Goal: Task Accomplishment & Management: Manage account settings

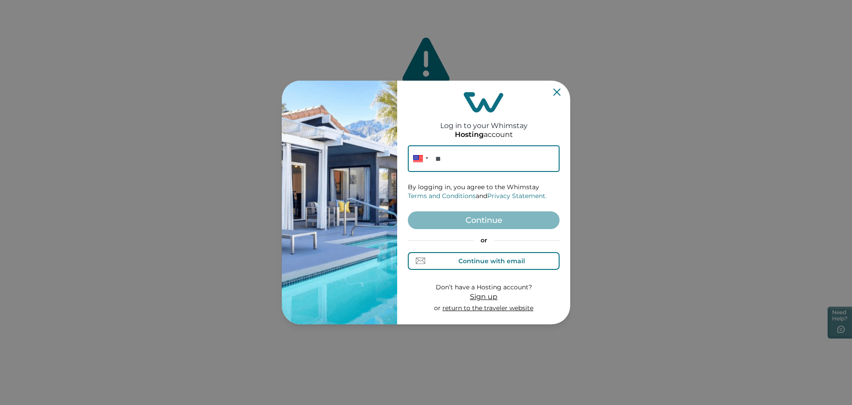
click at [495, 257] on div "Continue with email" at bounding box center [484, 260] width 82 height 9
click at [458, 153] on input at bounding box center [484, 158] width 152 height 27
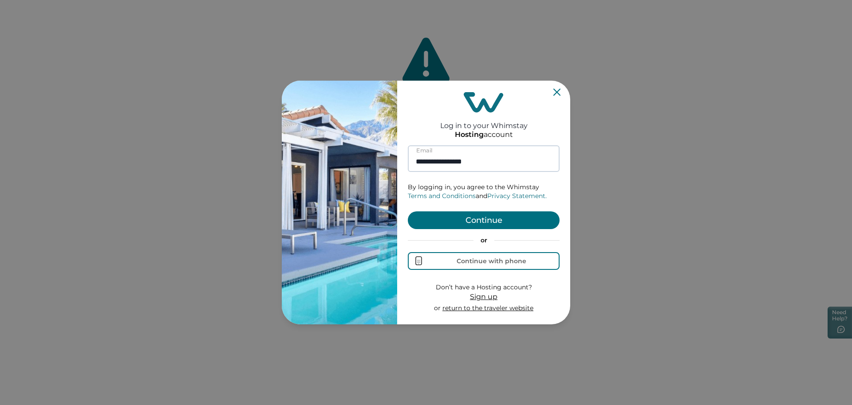
type input "**********"
click at [408, 212] on button "Continue" at bounding box center [484, 221] width 152 height 18
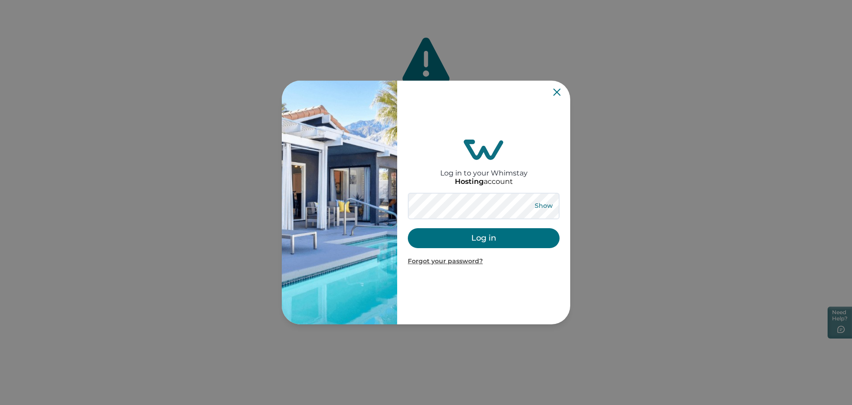
click at [540, 210] on button "Show" at bounding box center [543, 206] width 32 height 12
click at [503, 239] on button "Log in" at bounding box center [484, 238] width 152 height 20
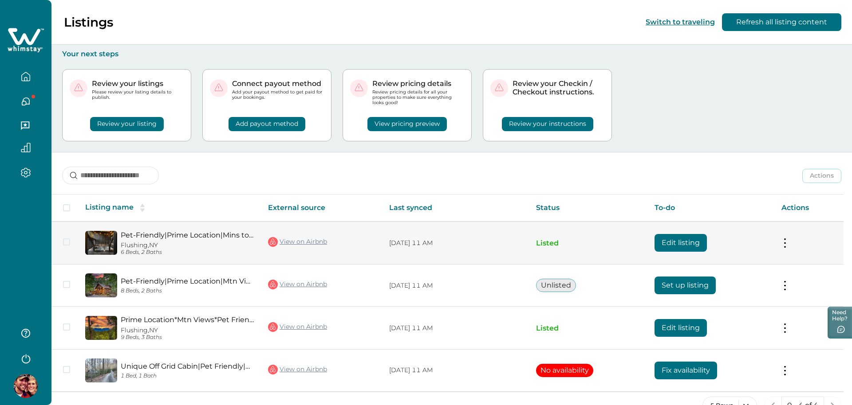
click at [654, 242] on td "Edit listing" at bounding box center [710, 243] width 127 height 43
click at [671, 241] on button "Edit listing" at bounding box center [680, 243] width 52 height 18
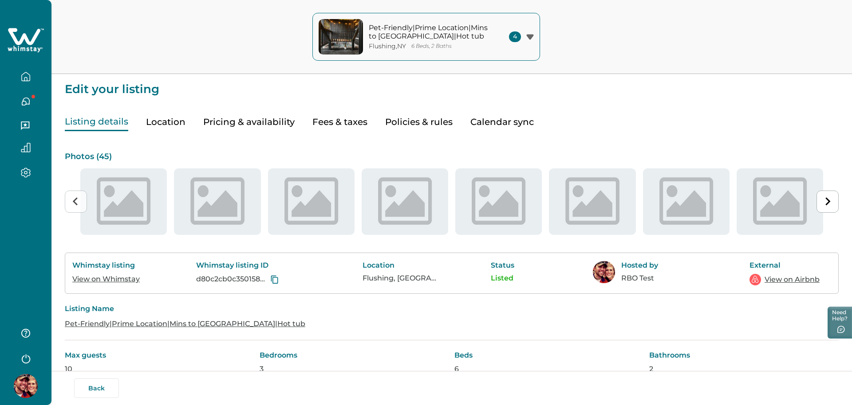
click at [235, 118] on button "Pricing & availability" at bounding box center [248, 122] width 91 height 18
type input "**"
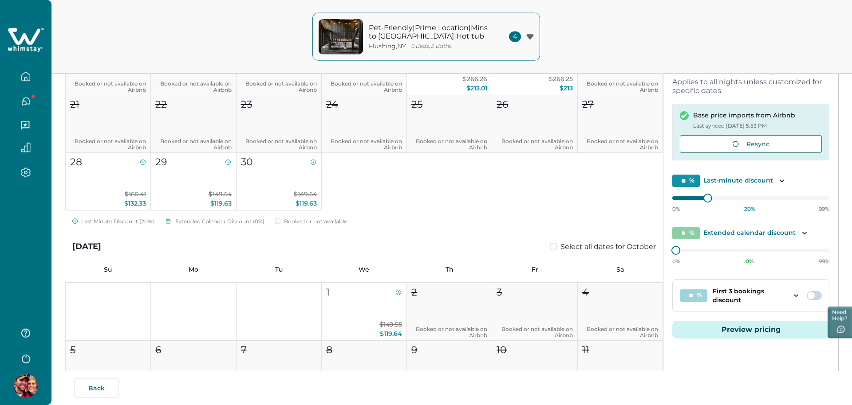
scroll to position [136, 0]
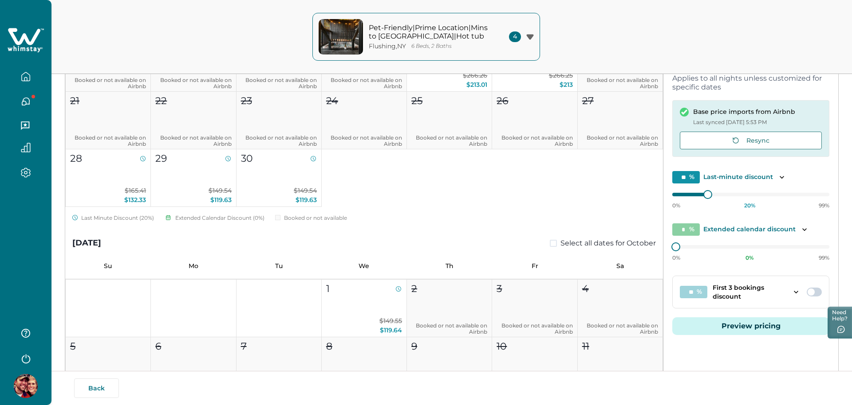
click at [713, 330] on button "Preview pricing" at bounding box center [750, 327] width 157 height 18
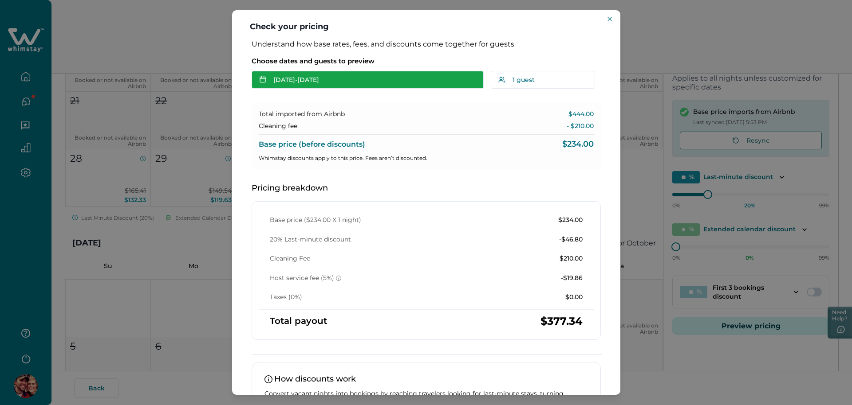
click at [292, 80] on button "[DATE] - [DATE]" at bounding box center [368, 80] width 232 height 18
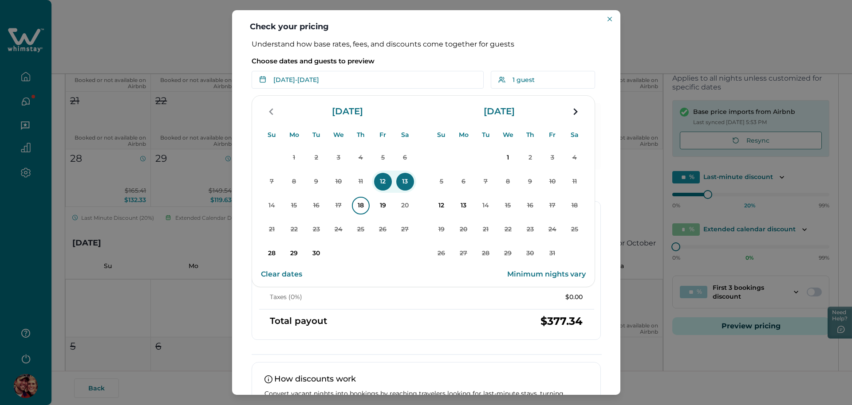
click at [354, 210] on p "18" at bounding box center [361, 206] width 18 height 18
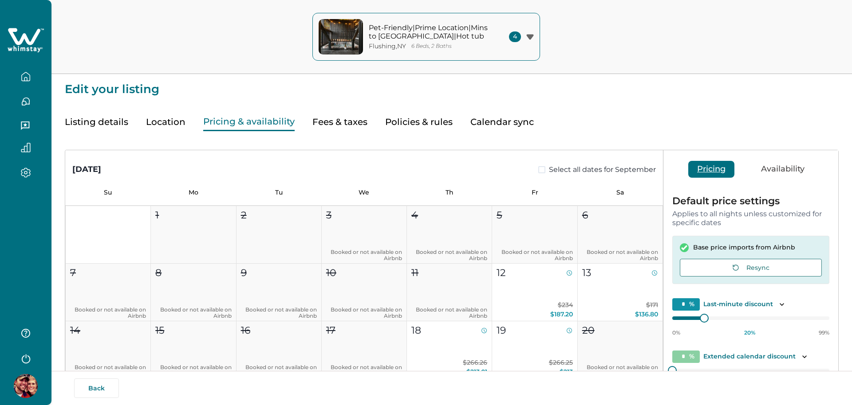
type input "**"
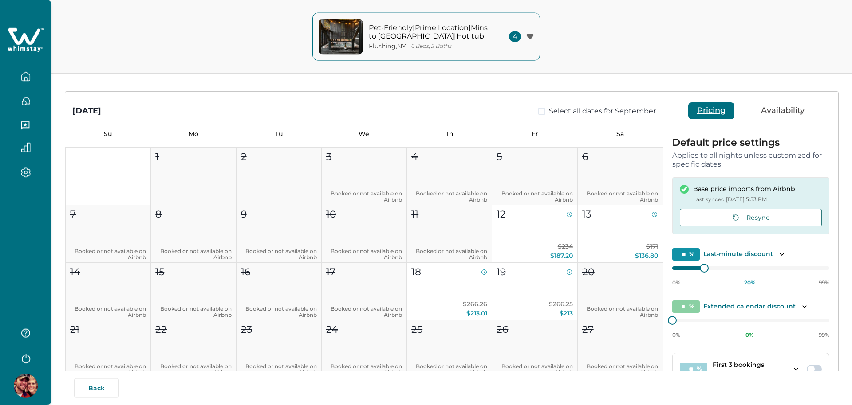
scroll to position [171, 0]
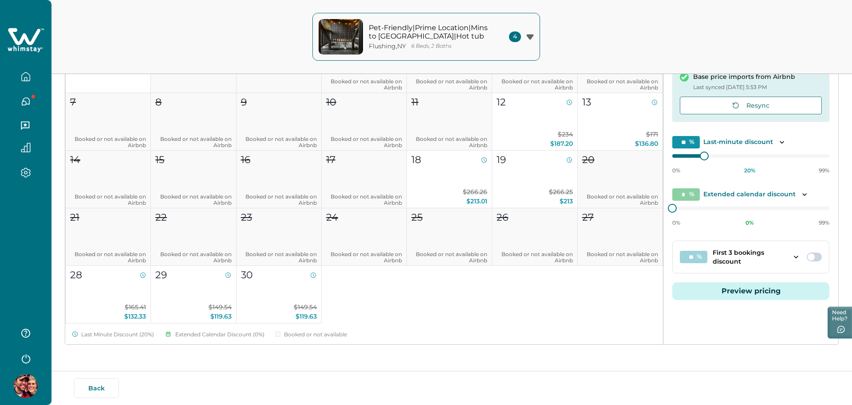
click at [729, 290] on button "Preview pricing" at bounding box center [750, 292] width 157 height 18
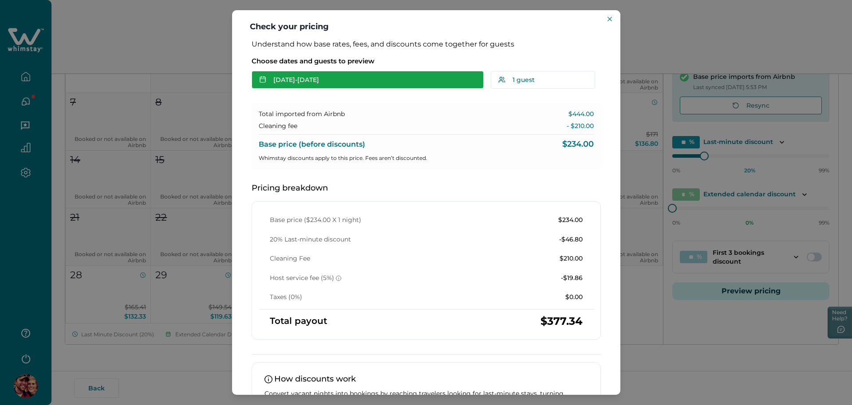
click at [315, 84] on button "[DATE] - [DATE]" at bounding box center [368, 80] width 232 height 18
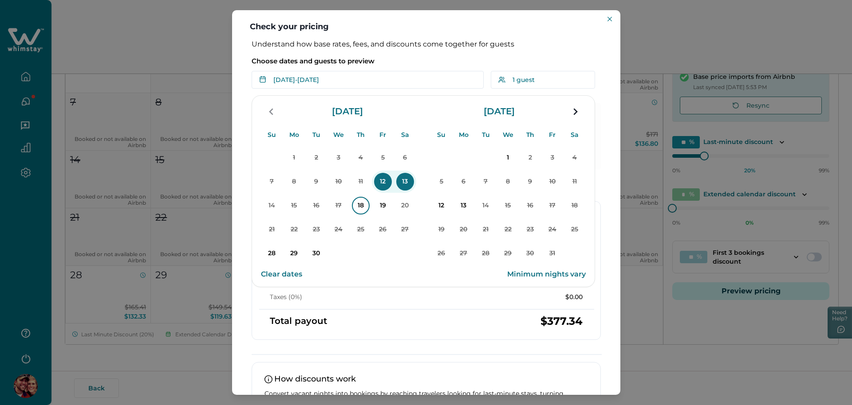
click at [358, 214] on p "18" at bounding box center [361, 206] width 18 height 18
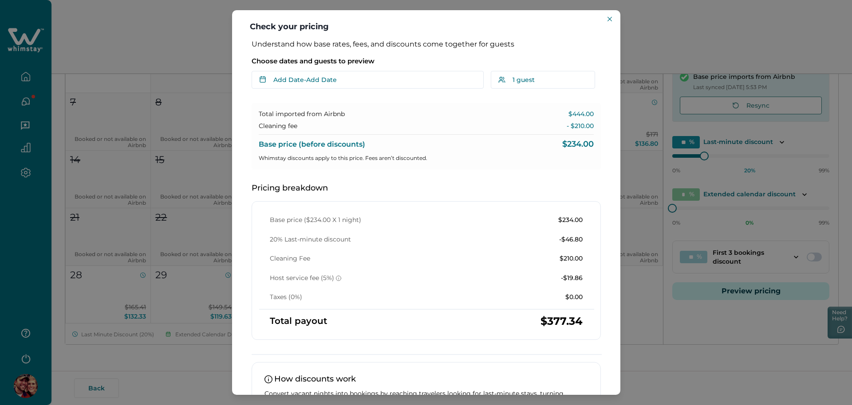
drag, startPoint x: 610, startPoint y: 17, endPoint x: 595, endPoint y: 46, distance: 32.4
click at [610, 17] on icon "Close" at bounding box center [609, 19] width 4 height 4
